Goal: Task Accomplishment & Management: Use online tool/utility

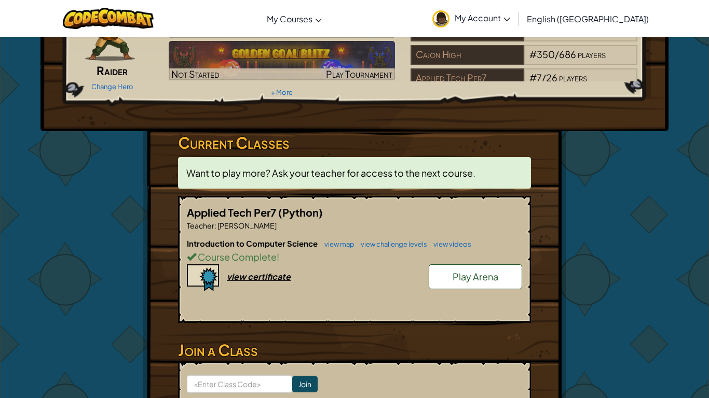
scroll to position [102, 0]
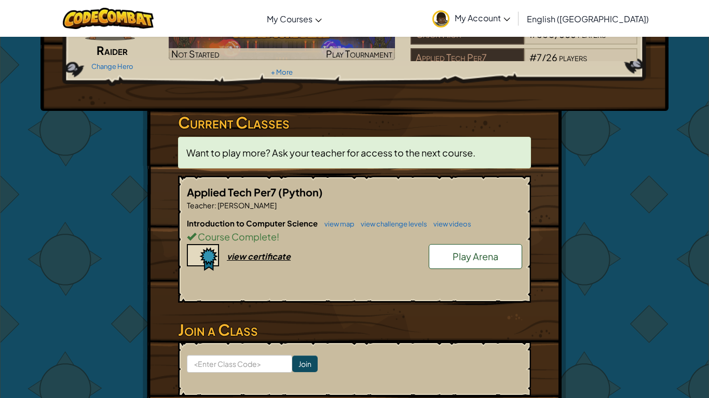
click at [440, 261] on link "Play Arena" at bounding box center [474, 256] width 93 height 25
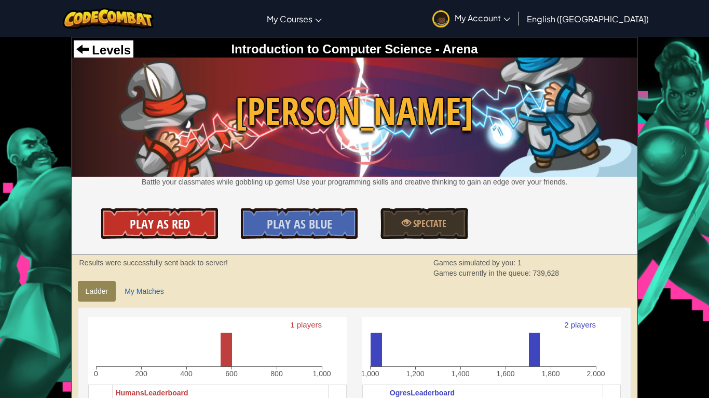
click at [197, 226] on link "Play As Red" at bounding box center [159, 223] width 116 height 31
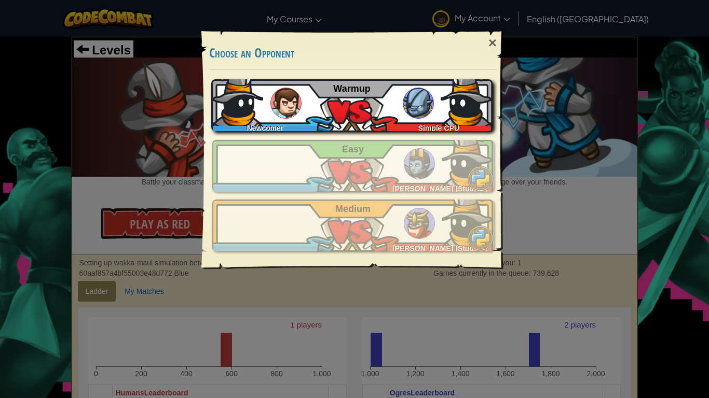
click at [351, 93] on span "Warmup" at bounding box center [351, 89] width 37 height 10
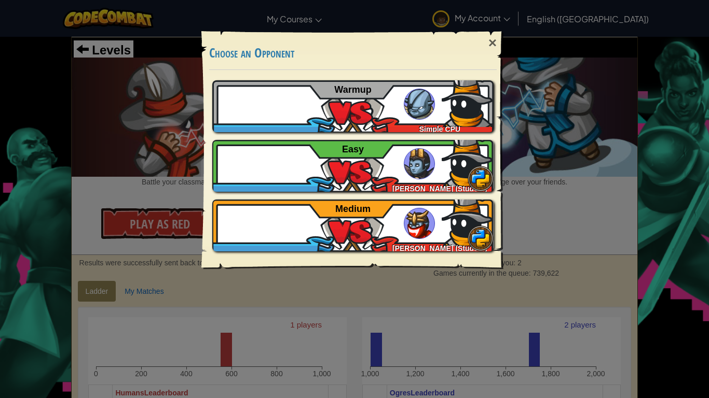
click at [154, 158] on div "× Choose an Opponent Play Tutorial Recommended if you've never played before Sk…" at bounding box center [354, 199] width 709 height 398
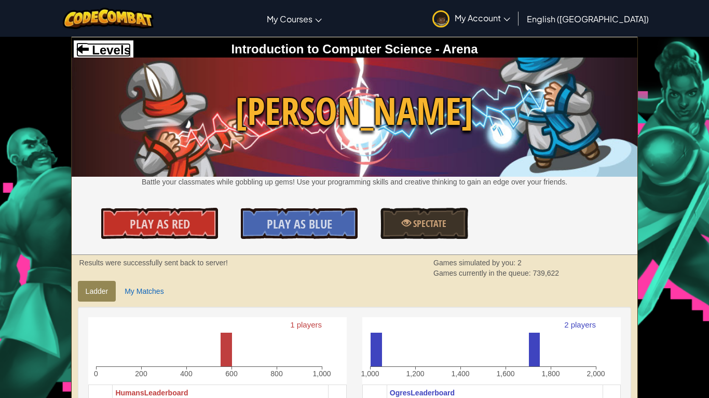
click at [88, 48] on span at bounding box center [82, 49] width 12 height 12
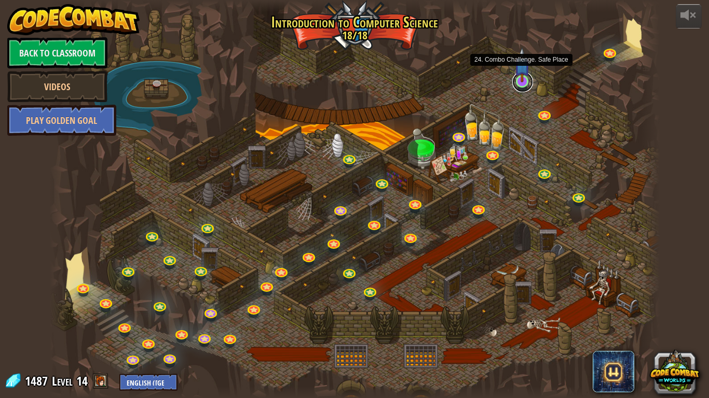
click at [517, 86] on link at bounding box center [522, 82] width 21 height 21
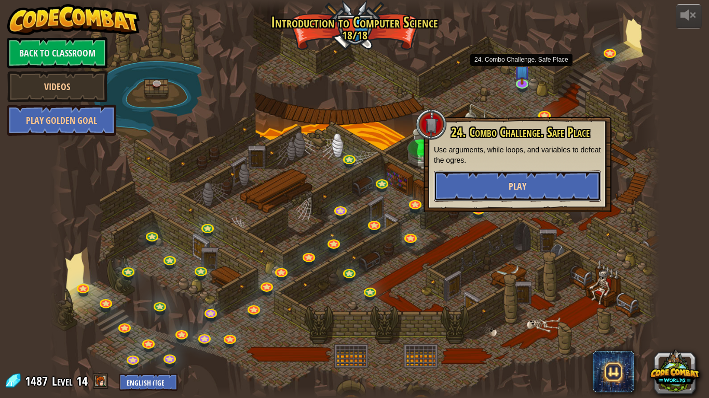
click at [536, 189] on button "Play" at bounding box center [517, 186] width 167 height 31
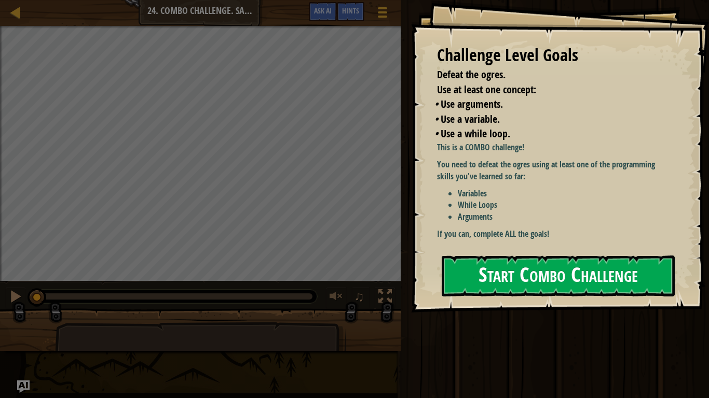
click at [489, 239] on p "If you can, complete ALL the goals!" at bounding box center [555, 234] width 236 height 12
click at [482, 274] on button "Start Combo Challenge" at bounding box center [557, 276] width 233 height 41
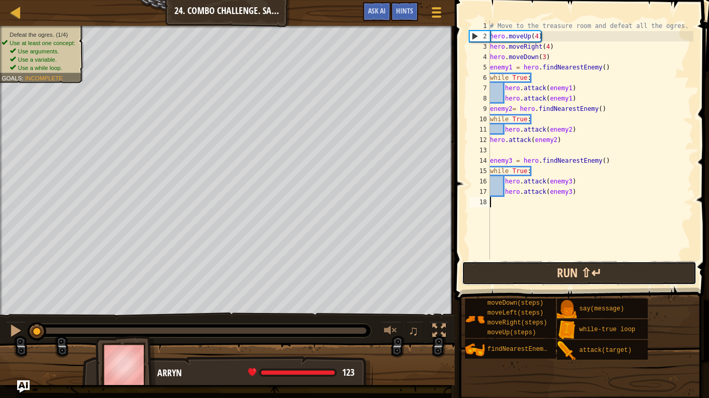
click at [522, 266] on button "Run ⇧↵" at bounding box center [579, 273] width 234 height 24
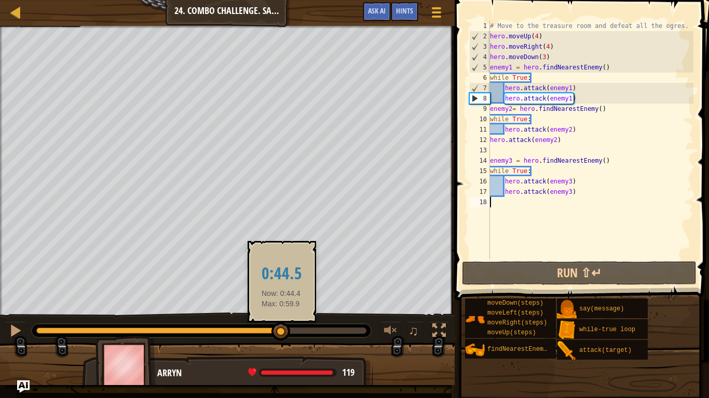
drag, startPoint x: 363, startPoint y: 338, endPoint x: 283, endPoint y: 327, distance: 81.1
click at [283, 327] on div at bounding box center [280, 332] width 19 height 19
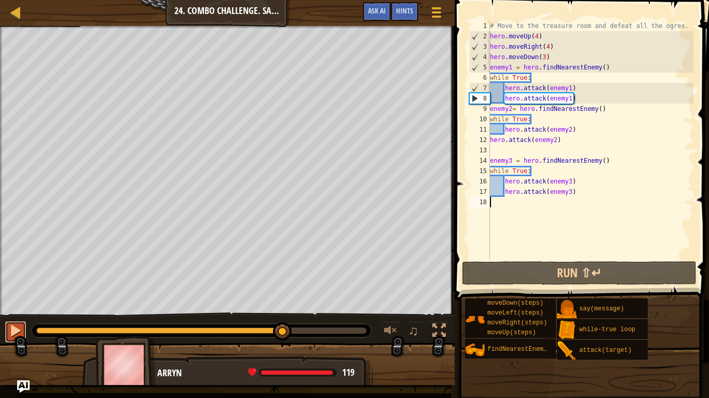
click at [12, 327] on div at bounding box center [15, 330] width 13 height 13
click at [582, 100] on div "# Move to the treasure room and defeat all the ogres. hero . moveUp ( 4 ) hero …" at bounding box center [590, 150] width 205 height 259
type textarea "hero.attack(enemy1)"
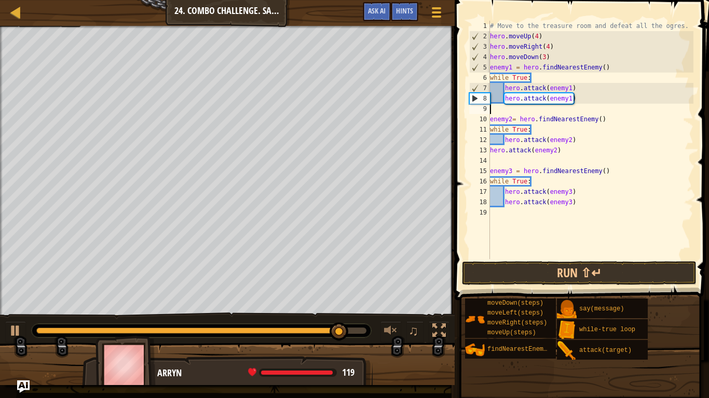
type textarea "her"
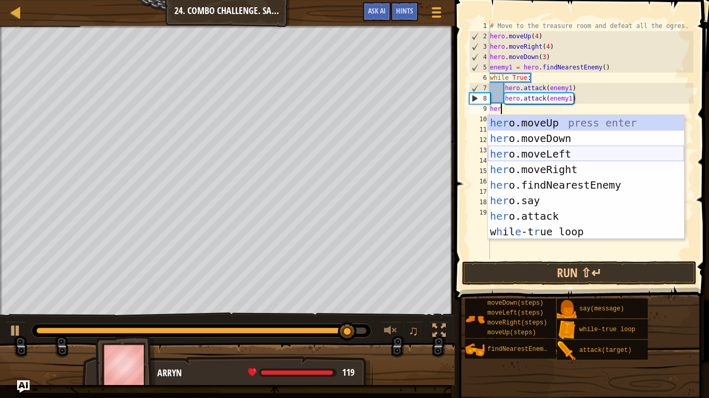
click at [594, 155] on div "her o.moveUp press enter her o.moveDown press enter her o.moveLeft press enter …" at bounding box center [586, 193] width 196 height 156
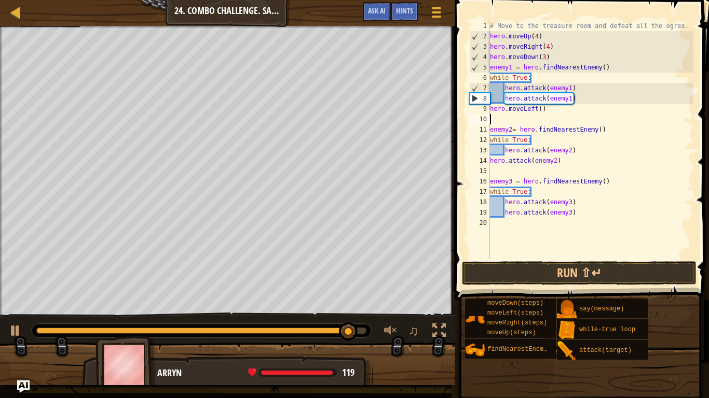
scroll to position [5, 0]
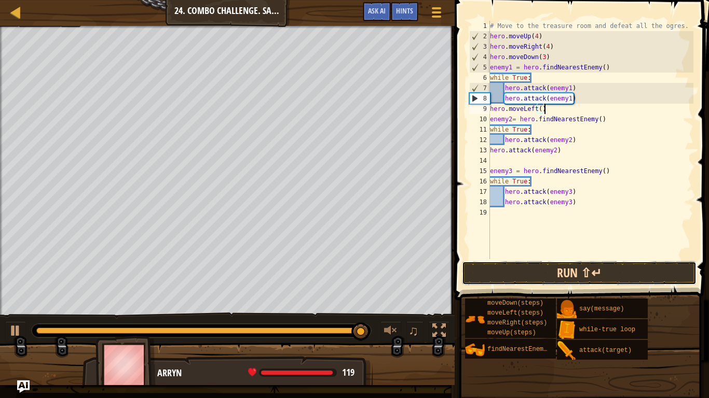
click at [553, 268] on button "Run ⇧↵" at bounding box center [579, 273] width 234 height 24
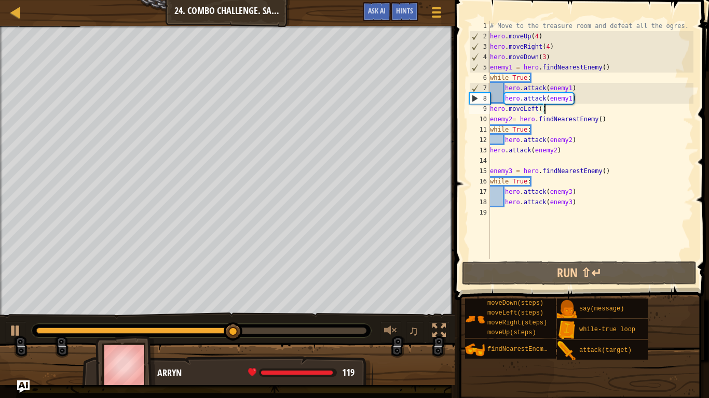
click at [583, 101] on div "# Move to the treasure room and defeat all the ogres. hero . moveUp ( 4 ) hero …" at bounding box center [590, 150] width 205 height 259
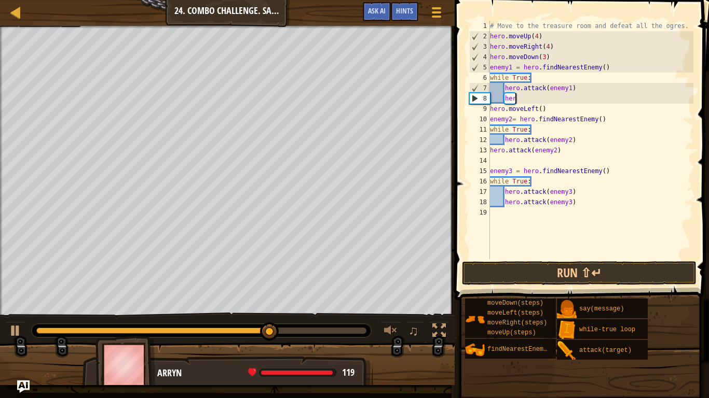
type textarea "h"
click at [521, 102] on div "# Move to the treasure room and defeat all the ogres. hero . moveUp ( 4 ) hero …" at bounding box center [590, 150] width 205 height 259
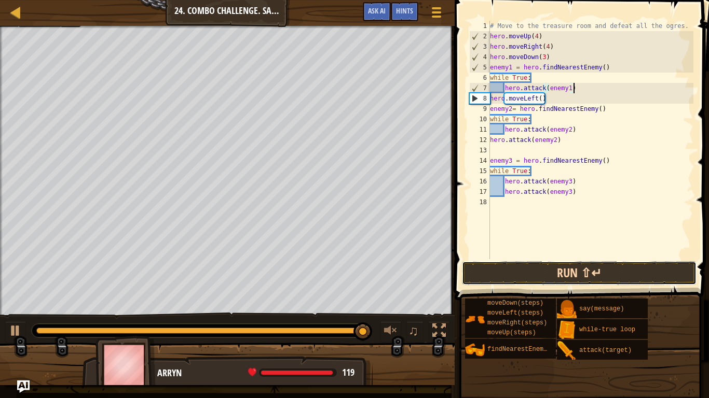
click at [546, 265] on button "Run ⇧↵" at bounding box center [579, 273] width 234 height 24
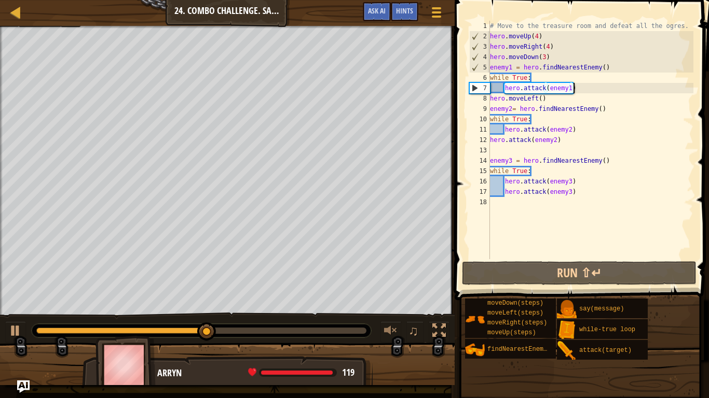
click at [506, 128] on div "# Move to the treasure room and defeat all the ogres. hero . moveUp ( 4 ) hero …" at bounding box center [590, 150] width 205 height 259
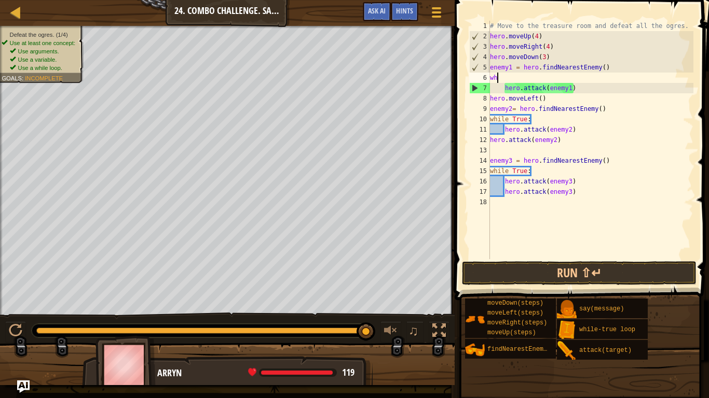
type textarea "w"
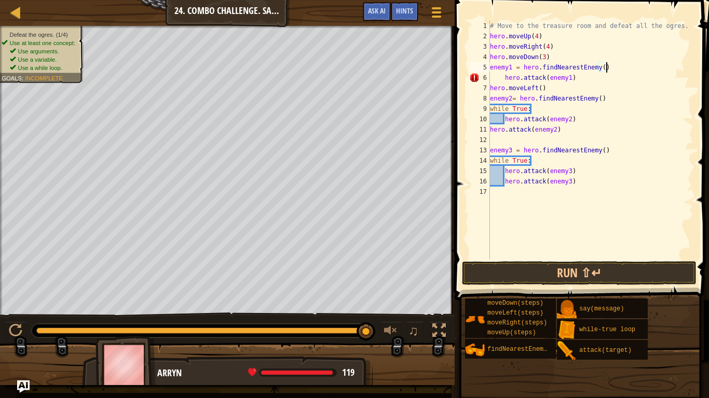
click at [501, 77] on div "# Move to the treasure room and defeat all the ogres. hero . moveUp ( 4 ) hero …" at bounding box center [590, 150] width 205 height 259
click at [518, 283] on button "Run ⇧↵" at bounding box center [579, 273] width 234 height 24
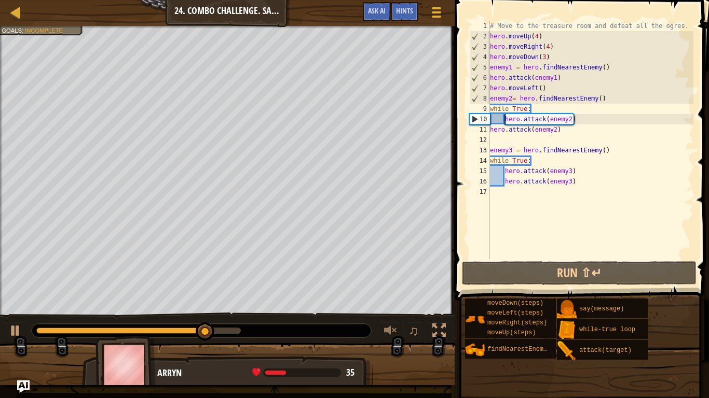
click at [503, 124] on div "# Move to the treasure room and defeat all the ogres. hero . moveUp ( 4 ) hero …" at bounding box center [590, 150] width 205 height 259
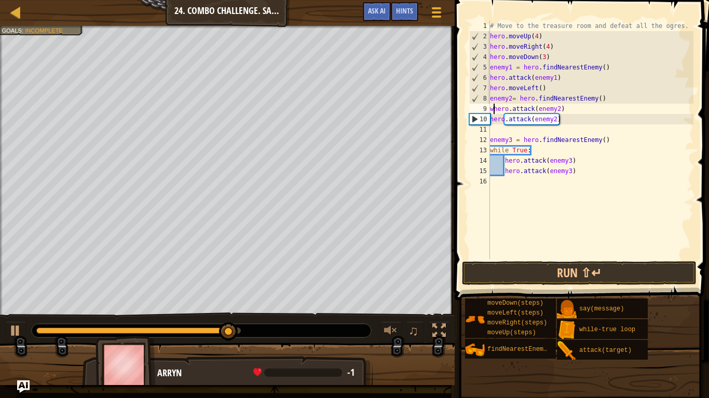
type textarea "hero.attack(enemy2)"
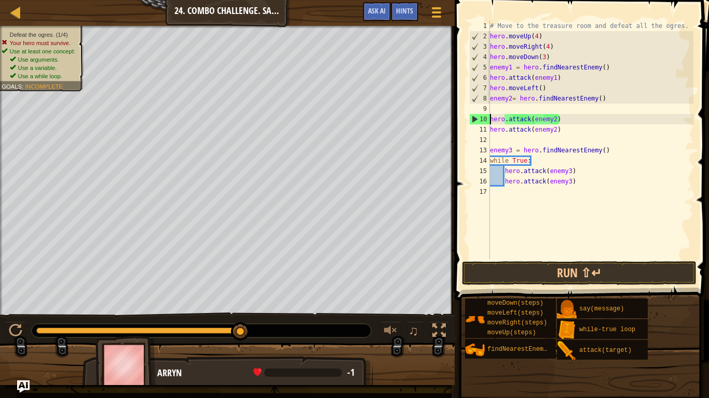
click at [513, 143] on div "# Move to the treasure room and defeat all the ogres. hero . moveUp ( 4 ) hero …" at bounding box center [590, 150] width 205 height 259
type textarea "hero.attack(enemy2)"
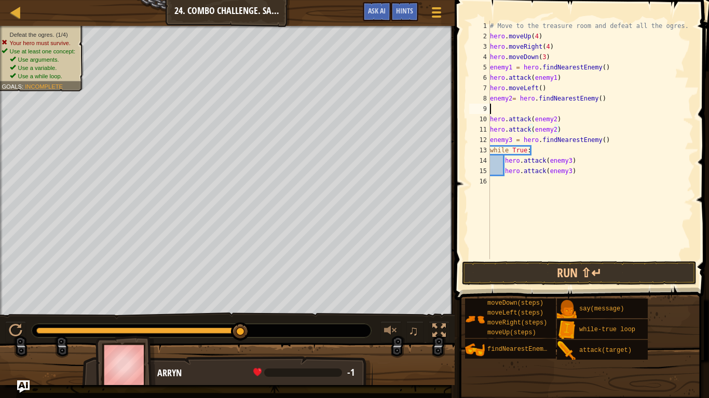
click at [517, 110] on div "# Move to the treasure room and defeat all the ogres. hero . moveUp ( 4 ) hero …" at bounding box center [590, 150] width 205 height 259
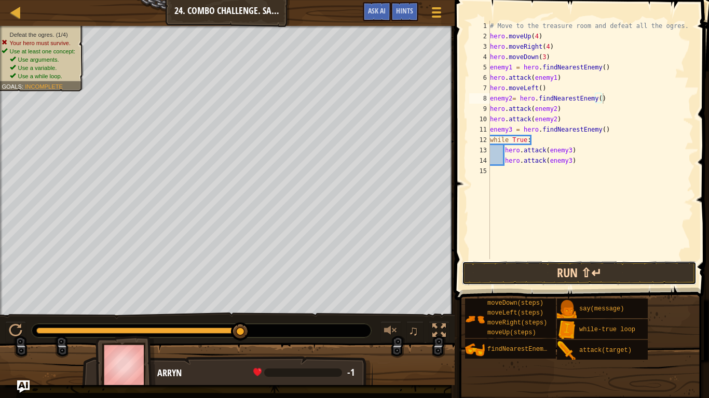
click at [562, 267] on button "Run ⇧↵" at bounding box center [579, 273] width 234 height 24
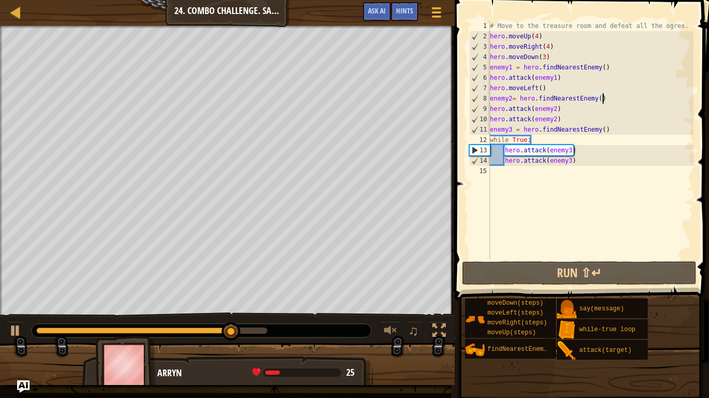
click at [543, 139] on div "# Move to the treasure room and defeat all the ogres. hero . moveUp ( 4 ) hero …" at bounding box center [590, 150] width 205 height 259
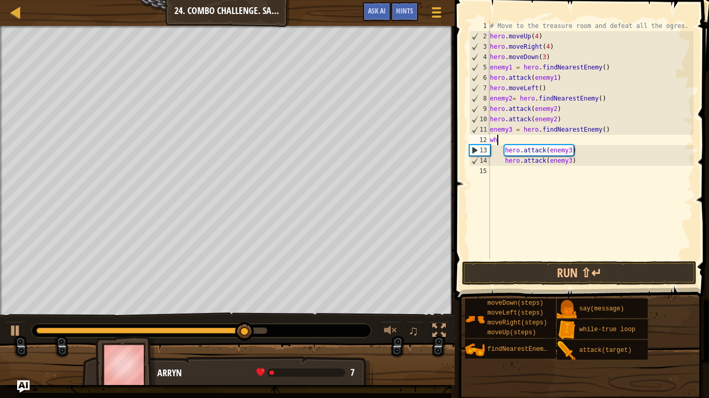
type textarea "w"
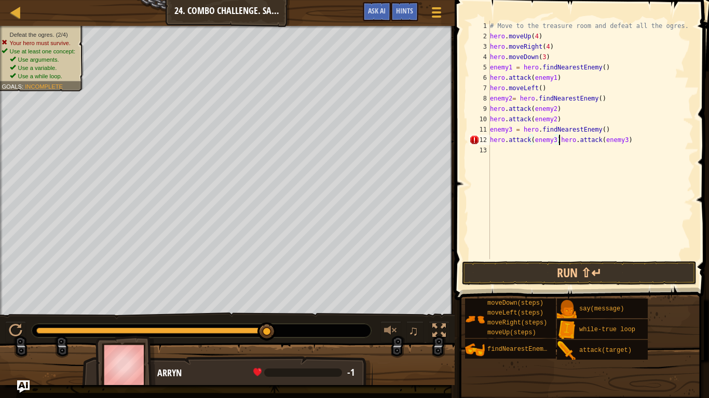
type textarea "hero.attack(enemy3)"
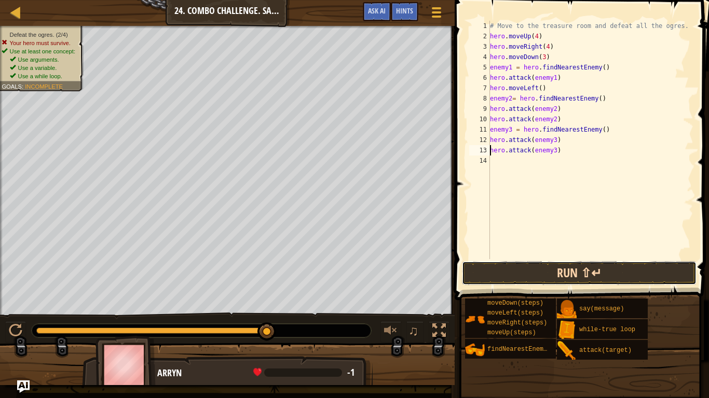
click at [547, 285] on button "Run ⇧↵" at bounding box center [579, 273] width 234 height 24
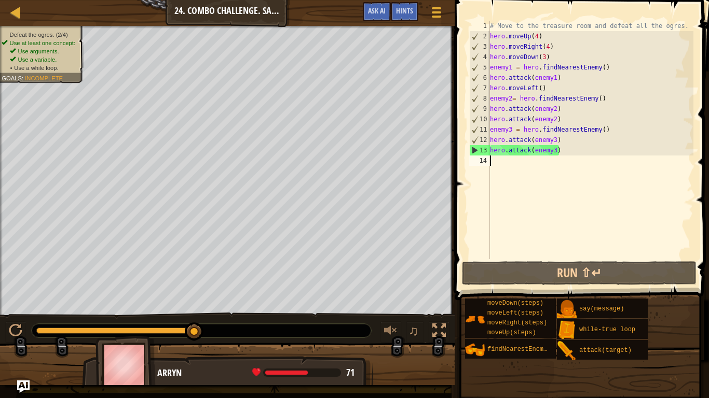
click at [525, 162] on div "# Move to the treasure room and defeat all the ogres. hero . moveUp ( 4 ) hero …" at bounding box center [590, 150] width 205 height 259
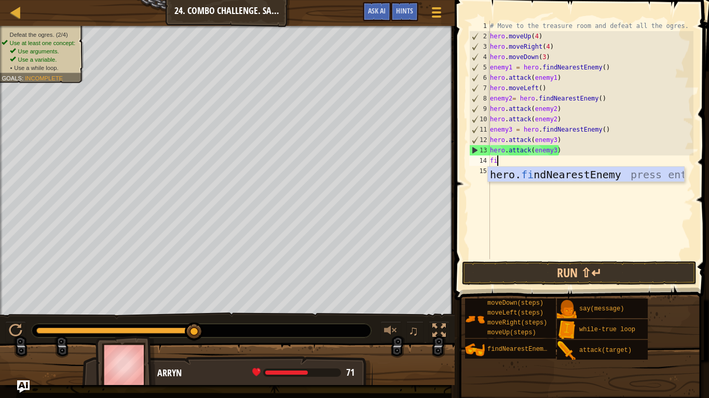
type textarea "fin"
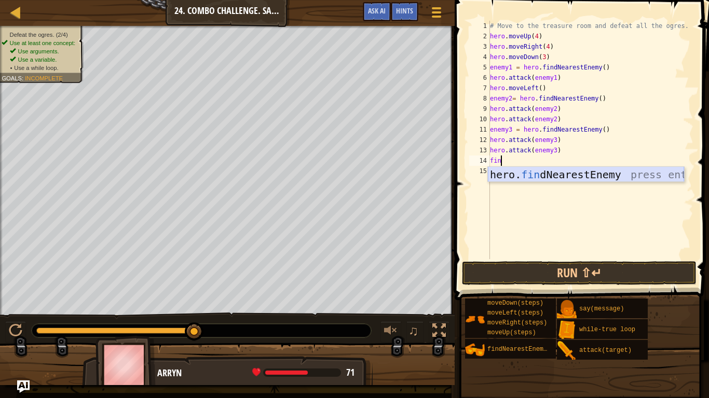
click at [536, 175] on div "hero. fin dNearestEnemy press enter" at bounding box center [586, 190] width 196 height 47
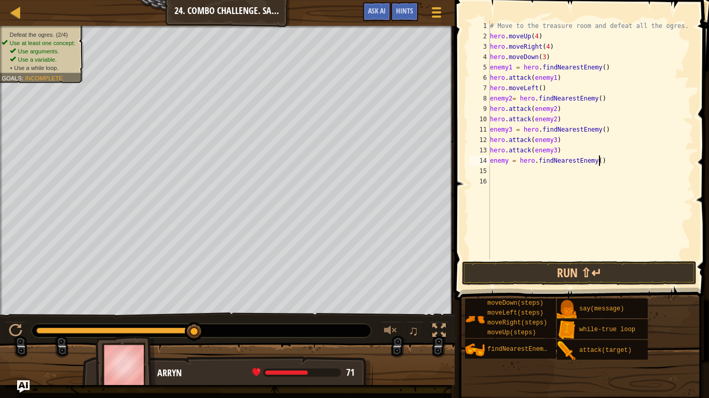
click at [598, 161] on div "# Move to the treasure room and defeat all the ogres. hero . moveUp ( 4 ) hero …" at bounding box center [590, 150] width 205 height 259
click at [508, 161] on div "# Move to the treasure room and defeat all the ogres. hero . moveUp ( 4 ) hero …" at bounding box center [590, 150] width 205 height 259
type textarea "enemy4 = hero.findNearestEnemy()"
click at [527, 180] on div "# Move to the treasure room and defeat all the ogres. hero . moveUp ( 4 ) hero …" at bounding box center [590, 150] width 205 height 259
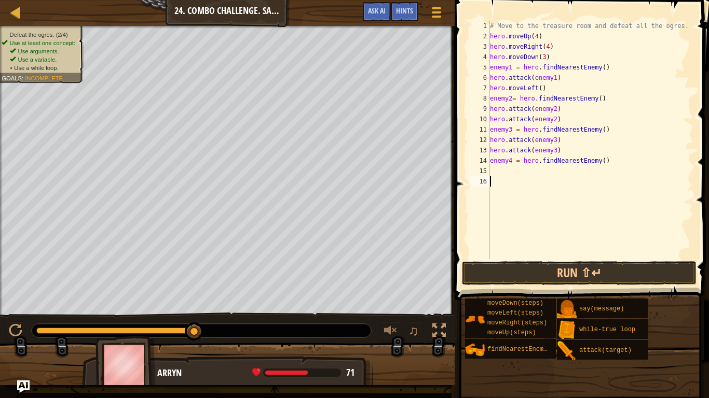
scroll to position [5, 0]
click at [524, 176] on div "# Move to the treasure room and defeat all the ogres. hero . moveUp ( 4 ) hero …" at bounding box center [590, 150] width 205 height 259
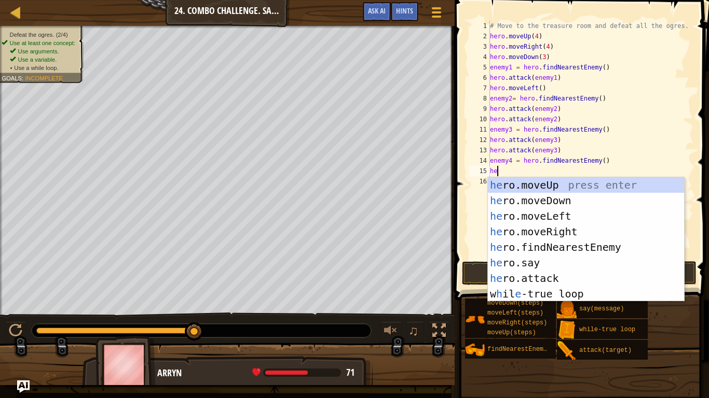
scroll to position [5, 1]
click at [546, 273] on div "her o.moveUp press enter her o.moveDown press enter her o.moveLeft press enter …" at bounding box center [586, 255] width 196 height 156
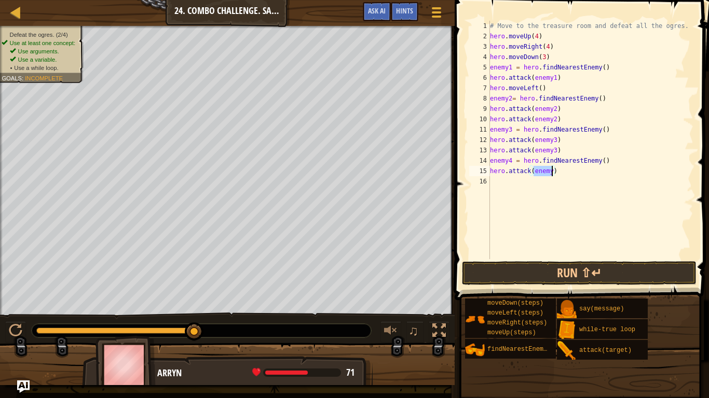
click at [552, 172] on div "# Move to the treasure room and defeat all the ogres. hero . moveUp ( 4 ) hero …" at bounding box center [590, 140] width 205 height 239
type textarea "hero.attack(enemy4)"
click at [553, 186] on div "# Move to the treasure room and defeat all the ogres. hero . moveUp ( 4 ) hero …" at bounding box center [590, 150] width 205 height 259
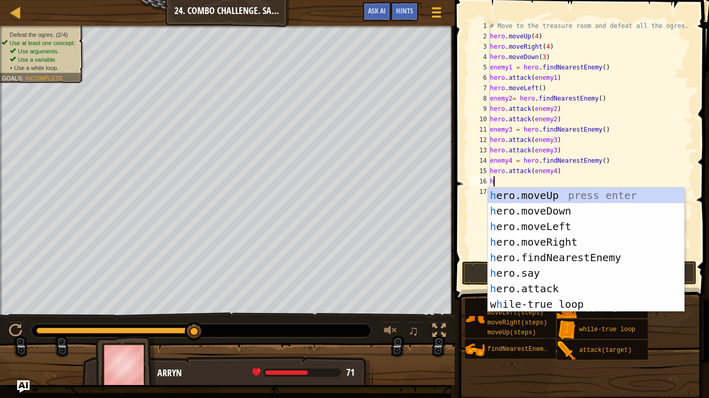
scroll to position [5, 1]
click at [547, 283] on div "her o.moveUp press enter her o.moveDown press enter her o.moveLeft press enter …" at bounding box center [586, 266] width 196 height 156
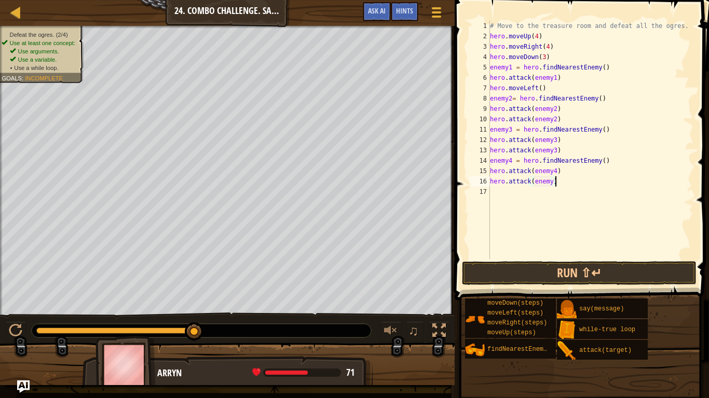
click at [553, 179] on div "# Move to the treasure room and defeat all the ogres. hero . moveUp ( 4 ) hero …" at bounding box center [590, 150] width 205 height 259
click at [527, 272] on button "Run ⇧↵" at bounding box center [579, 273] width 234 height 24
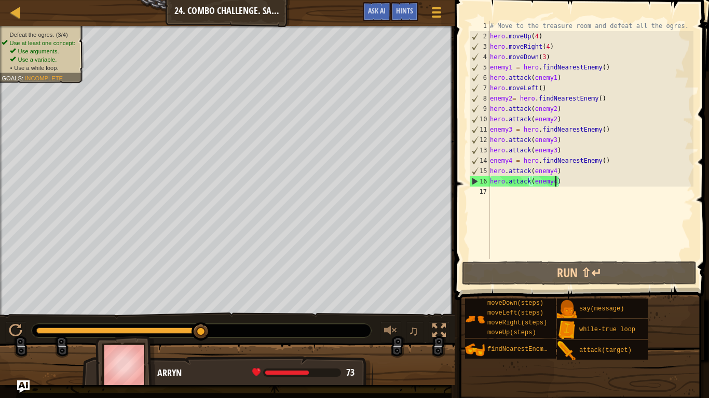
click at [564, 77] on div "# Move to the treasure room and defeat all the ogres. hero . moveUp ( 4 ) hero …" at bounding box center [590, 150] width 205 height 259
type textarea "hero.attack(enemy1)"
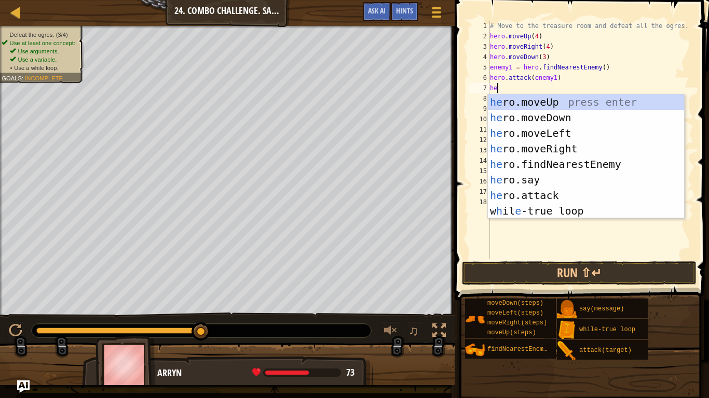
scroll to position [5, 1]
click at [560, 193] on div "her o.moveUp press enter her o.moveDown press enter her o.moveLeft press enter …" at bounding box center [586, 172] width 196 height 156
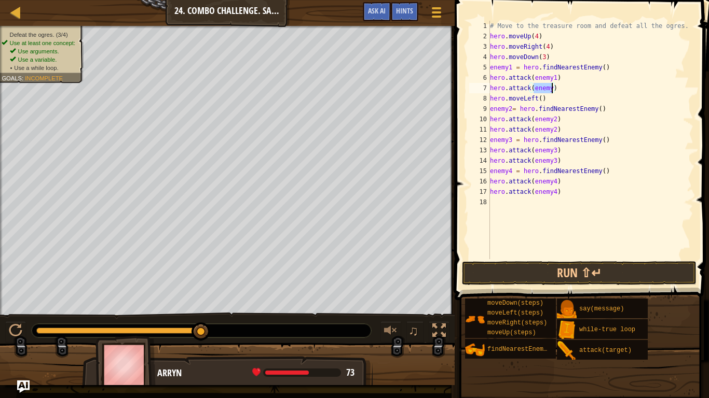
click at [551, 87] on div "# Move to the treasure room and defeat all the ogres. hero . moveUp ( 4 ) hero …" at bounding box center [590, 140] width 205 height 239
type textarea "hero.attack(enemy1)"
click at [519, 262] on button "Run ⇧↵" at bounding box center [579, 273] width 234 height 24
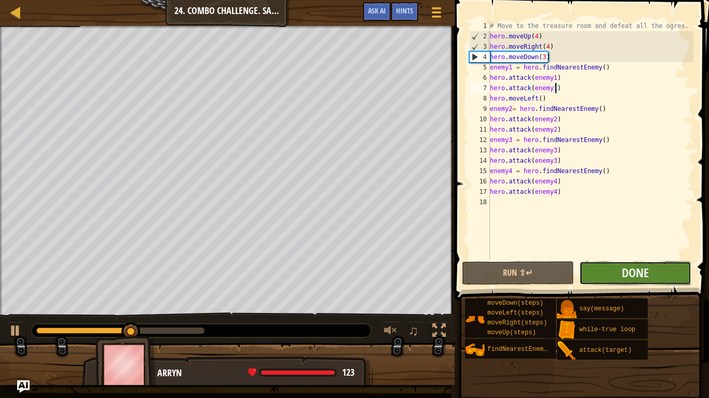
click at [590, 279] on button "Done" at bounding box center [635, 273] width 112 height 24
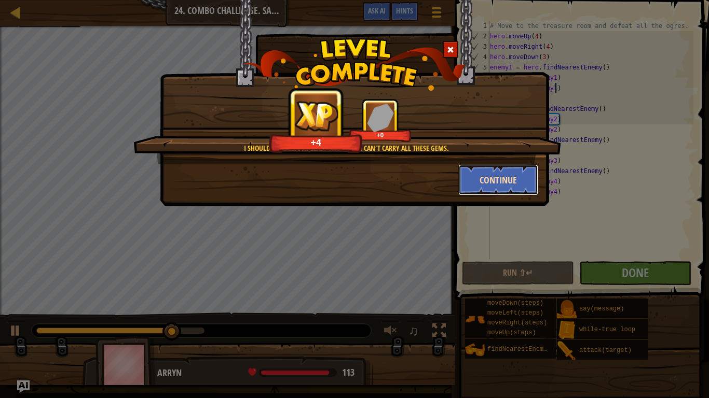
click at [491, 178] on button "Continue" at bounding box center [498, 179] width 80 height 31
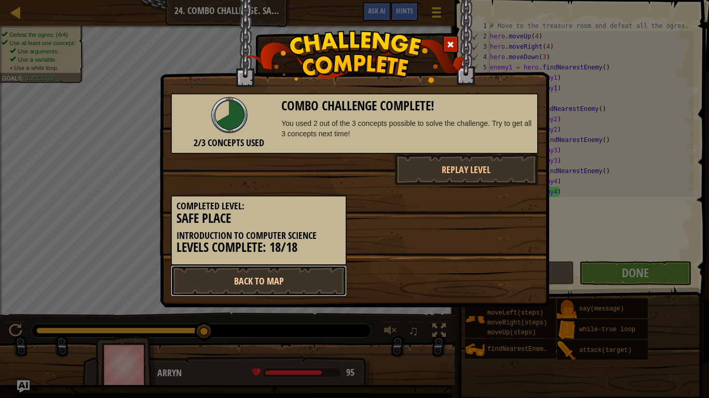
click at [272, 282] on link "Back to Map" at bounding box center [259, 281] width 176 height 31
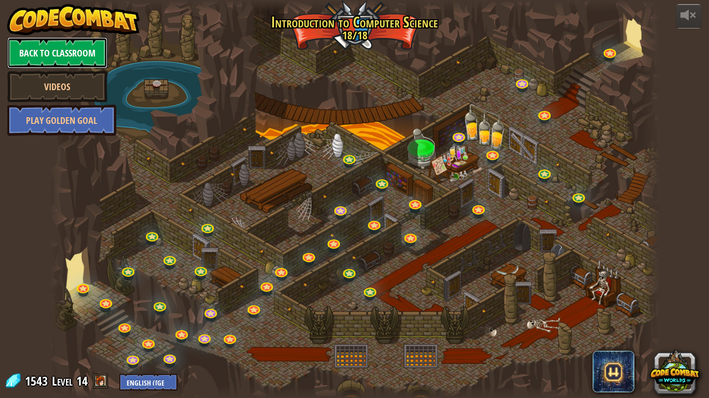
click at [68, 46] on link "Back to Classroom" at bounding box center [57, 52] width 100 height 31
